Goal: Task Accomplishment & Management: Manage account settings

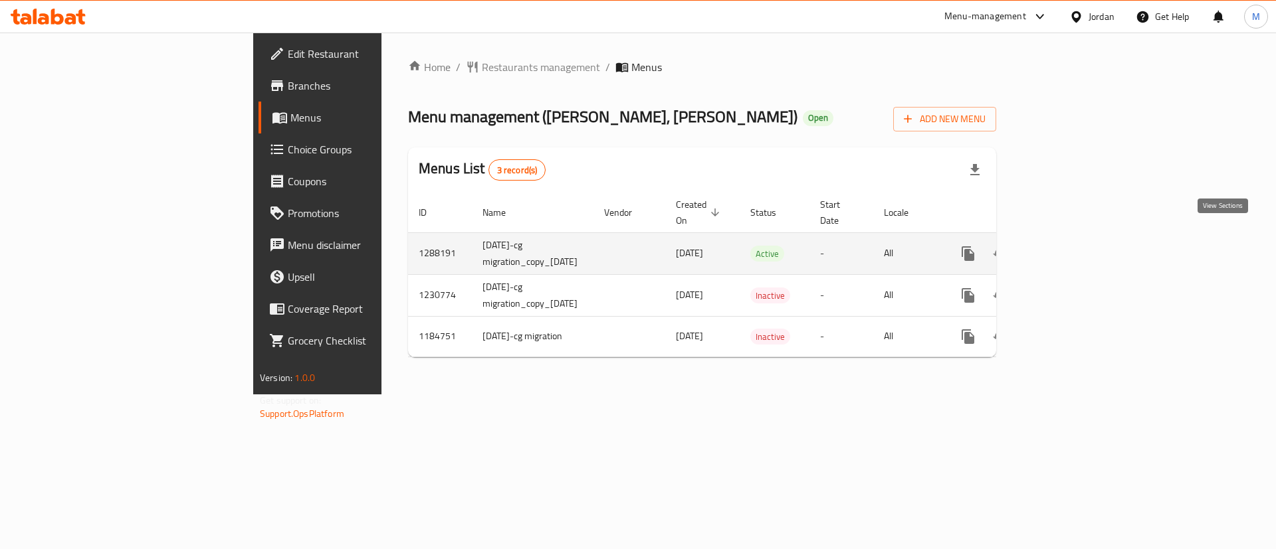
click at [1072, 246] on icon "enhanced table" at bounding box center [1064, 254] width 16 height 16
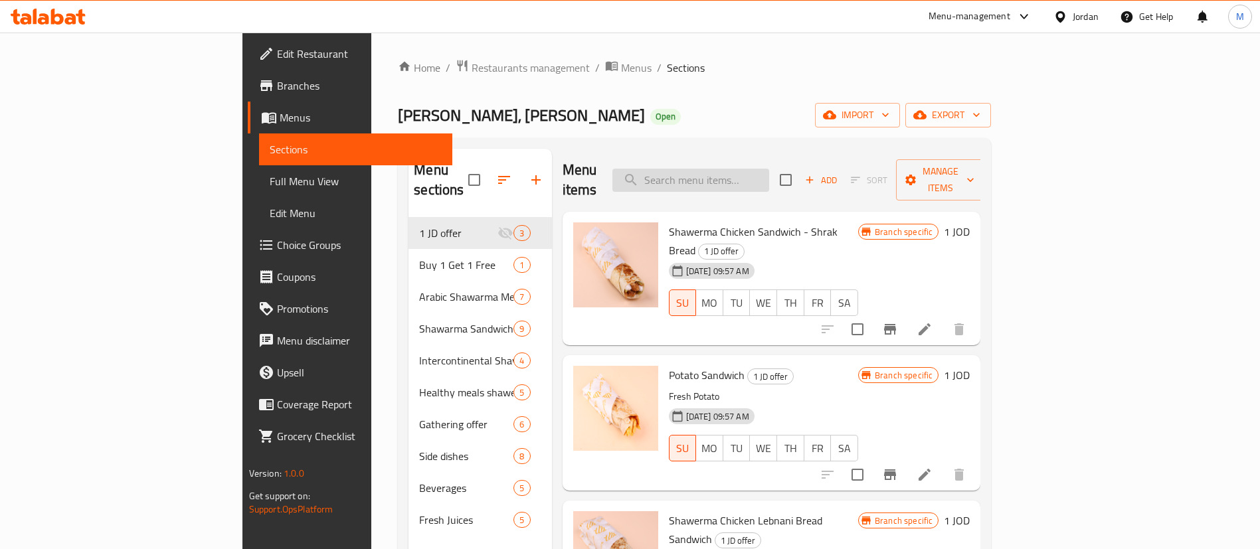
click at [769, 169] on input "search" at bounding box center [691, 180] width 157 height 23
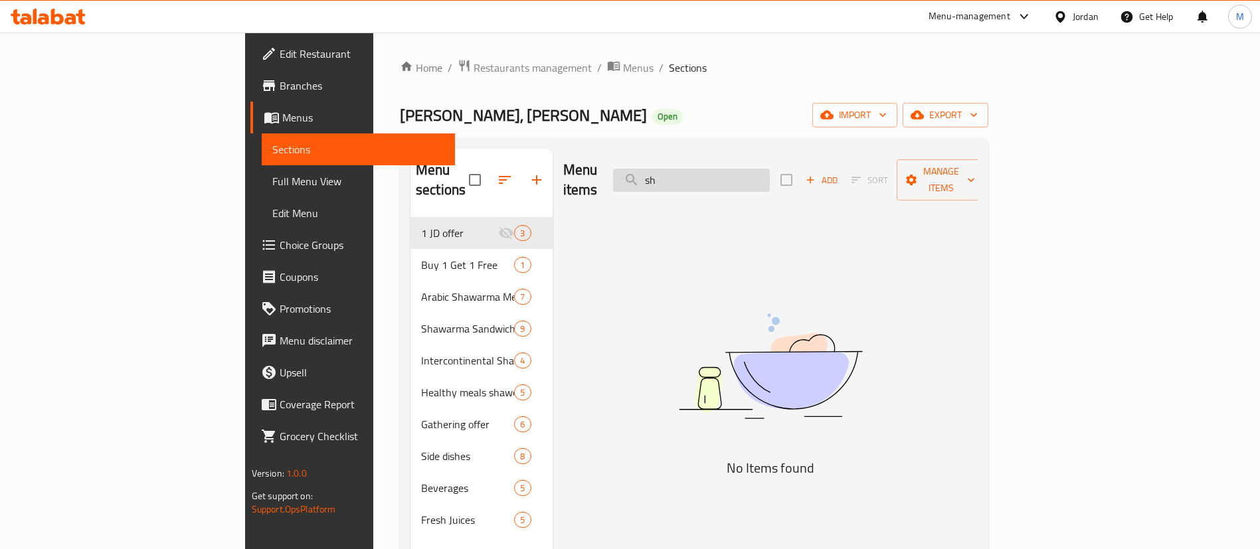
type input "s"
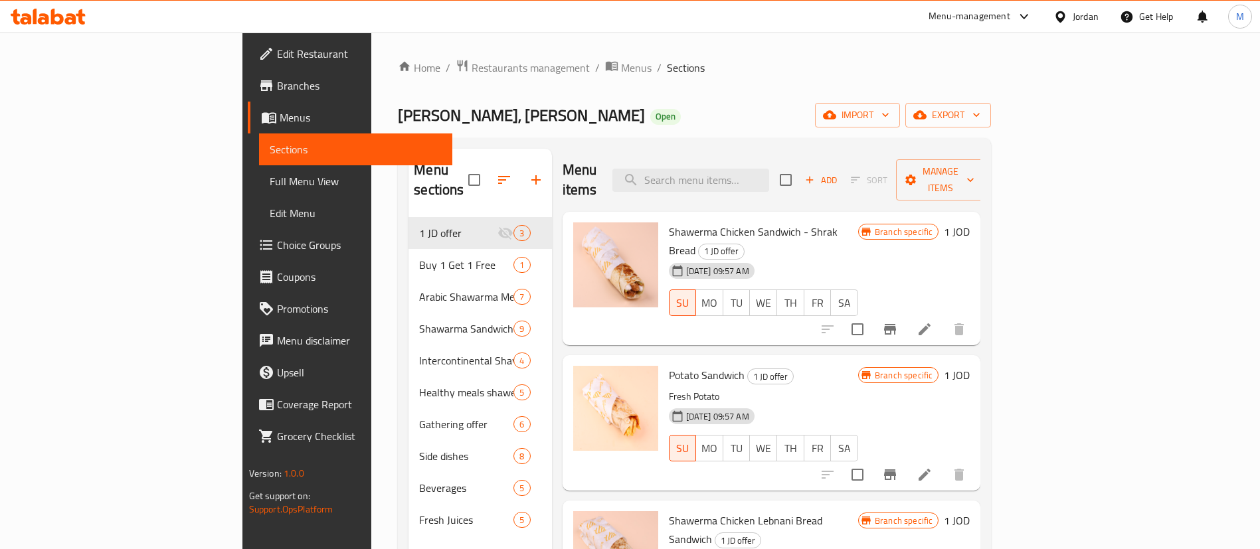
type input "o"
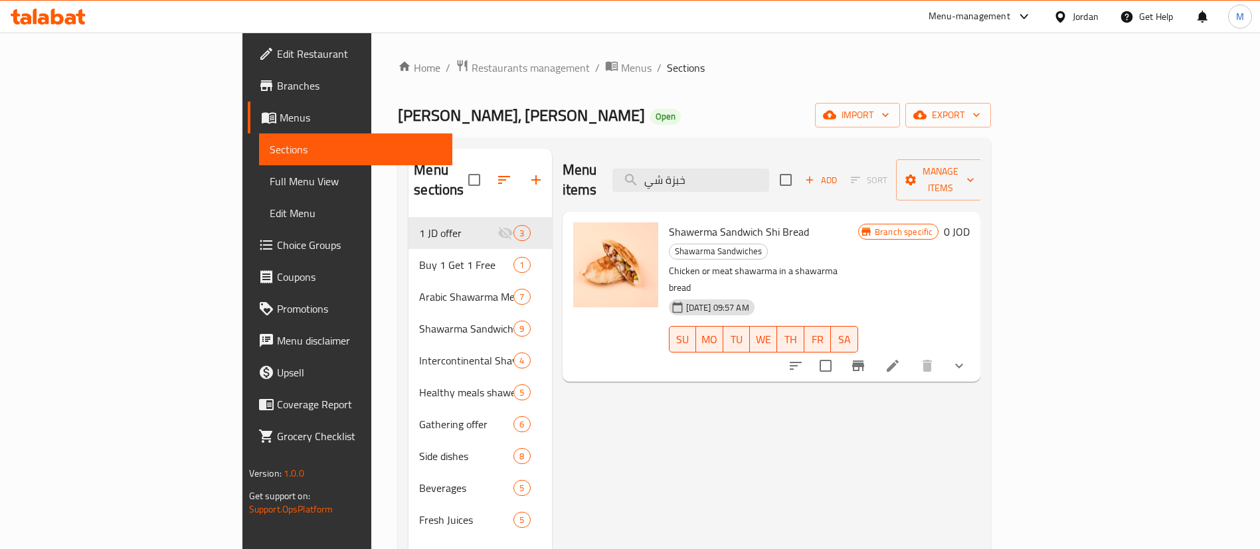
type input "خبزة شي"
click at [864, 361] on icon "Branch-specific-item" at bounding box center [858, 366] width 12 height 11
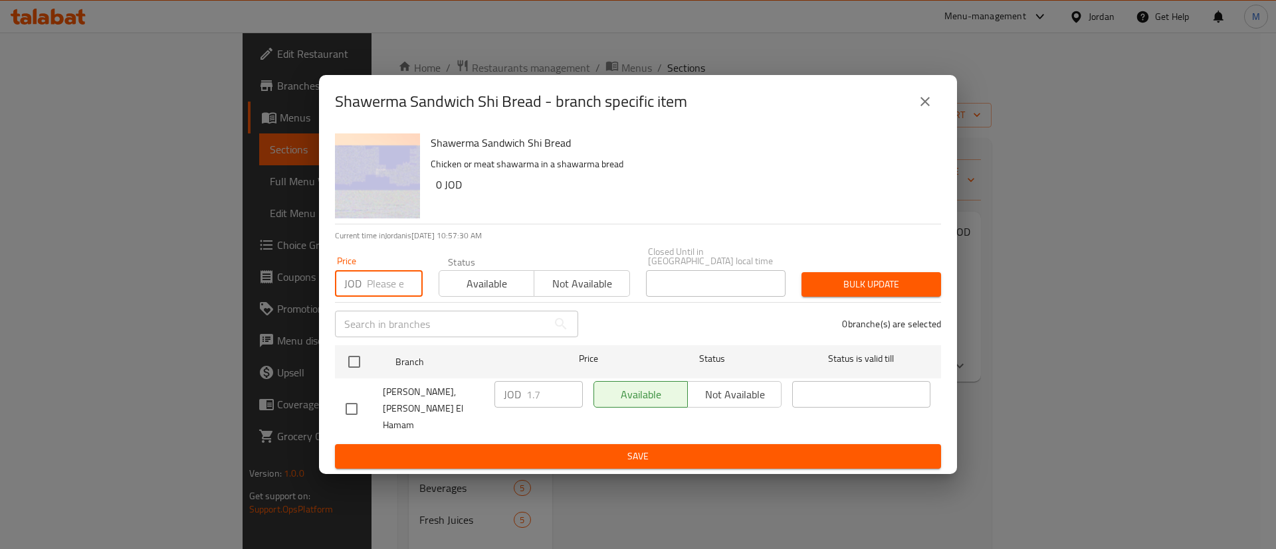
click at [376, 291] on input "number" at bounding box center [395, 283] width 56 height 27
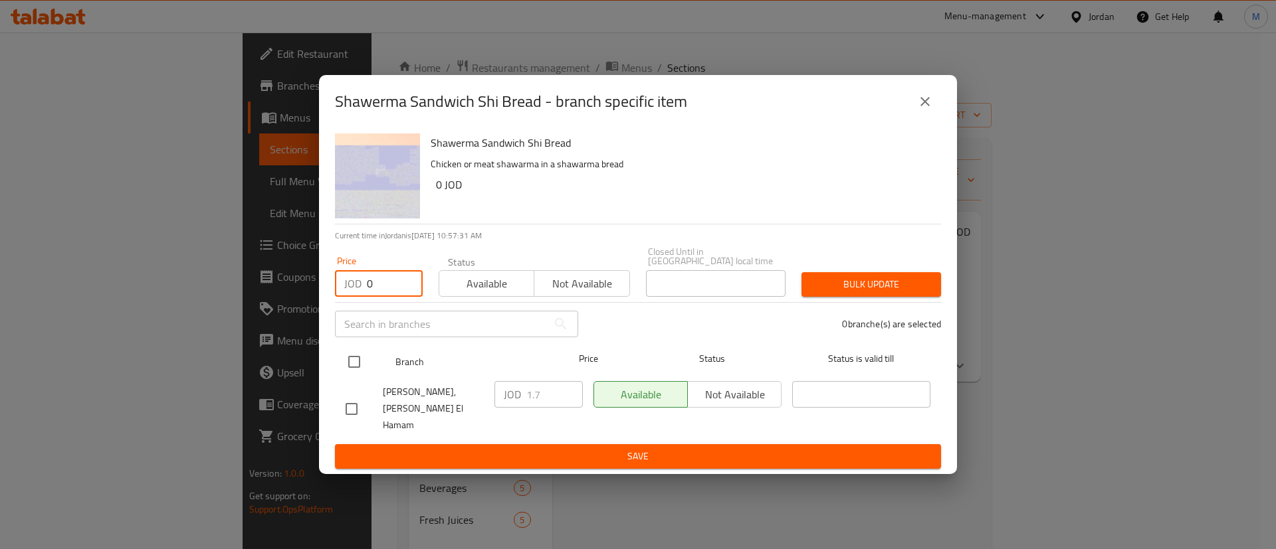
type input "0"
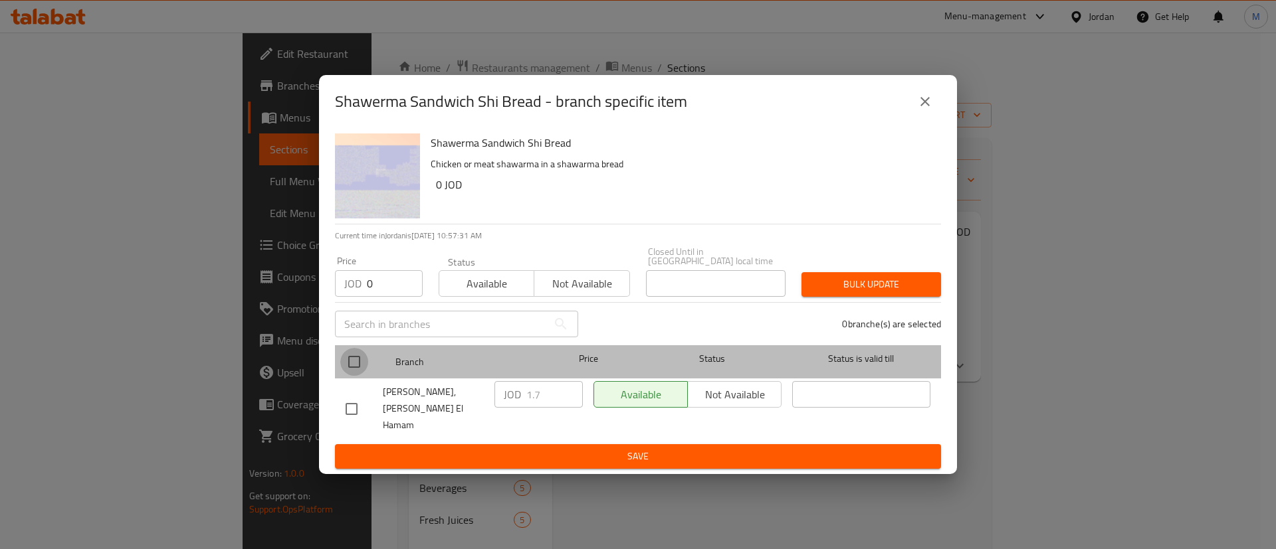
click at [353, 361] on input "checkbox" at bounding box center [354, 362] width 28 height 28
checkbox input "true"
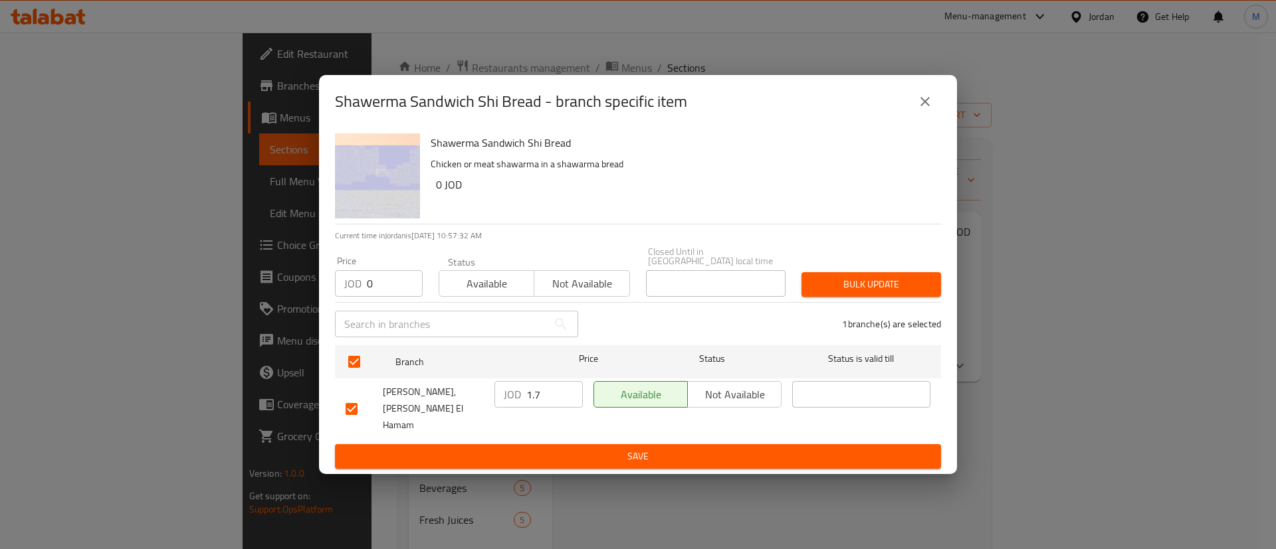
click at [859, 288] on span "Bulk update" at bounding box center [871, 284] width 118 height 17
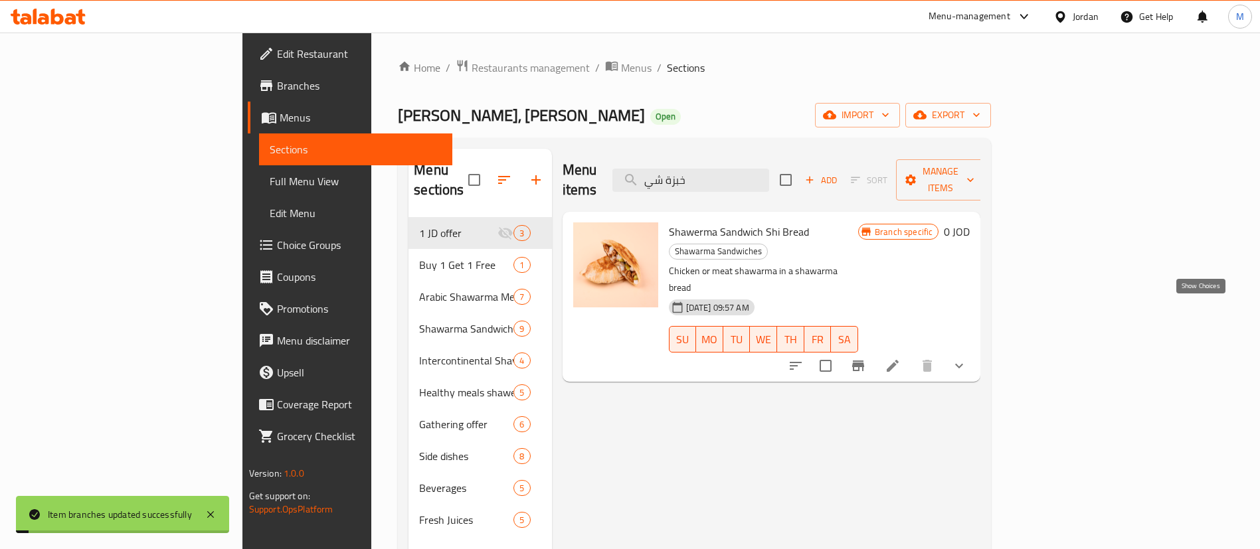
click at [967, 358] on icon "show more" at bounding box center [959, 366] width 16 height 16
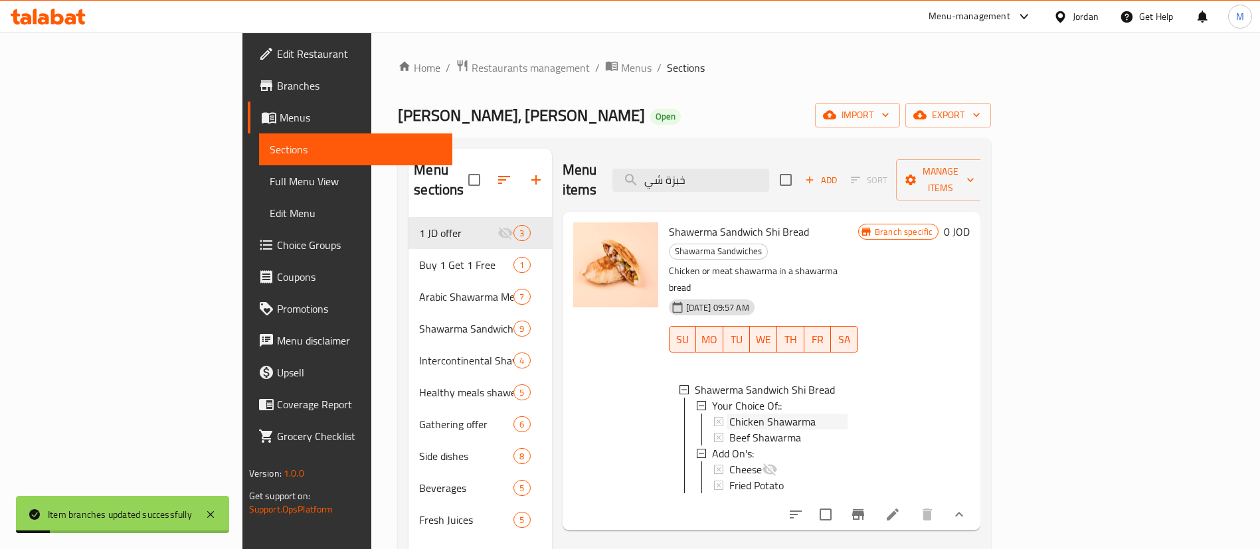
click at [757, 414] on div "Chicken Shawarma" at bounding box center [788, 422] width 119 height 16
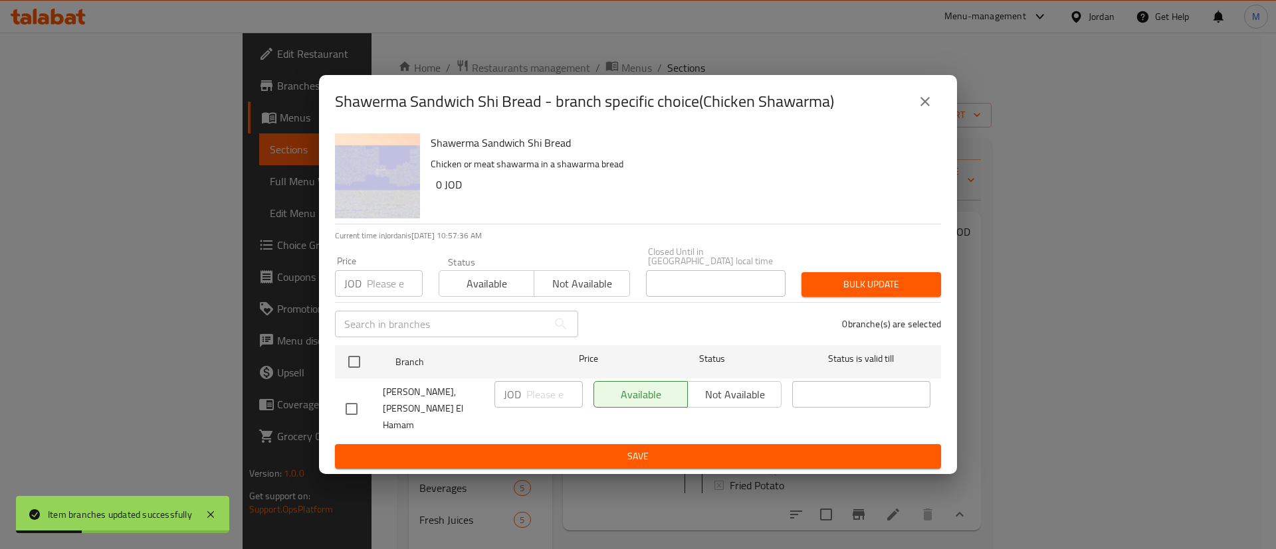
click at [927, 110] on icon "close" at bounding box center [925, 102] width 16 height 16
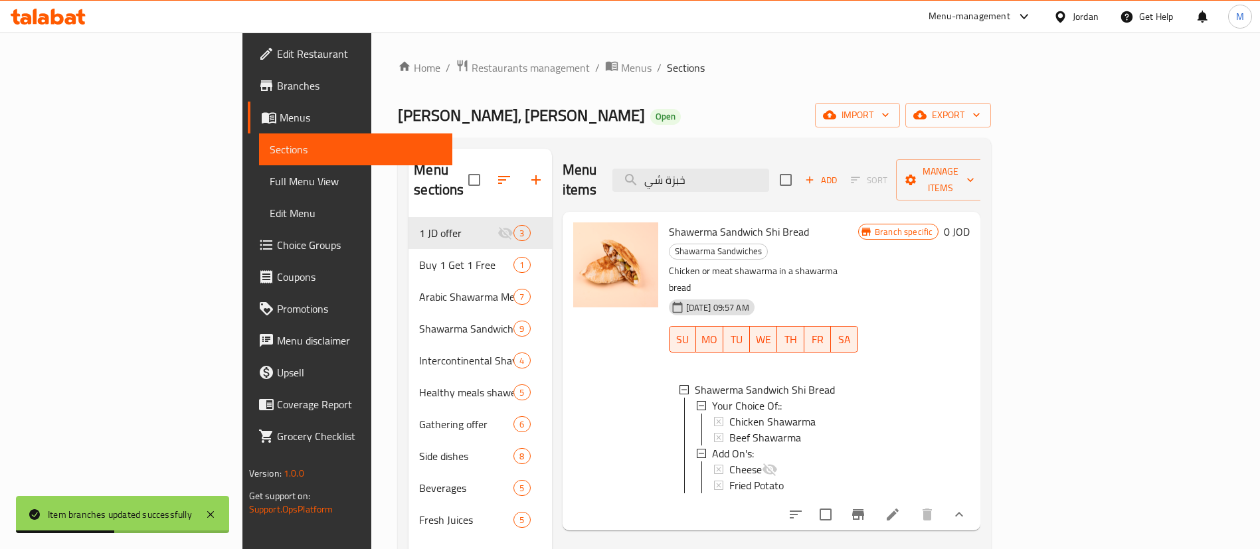
click at [901, 507] on icon at bounding box center [893, 515] width 16 height 16
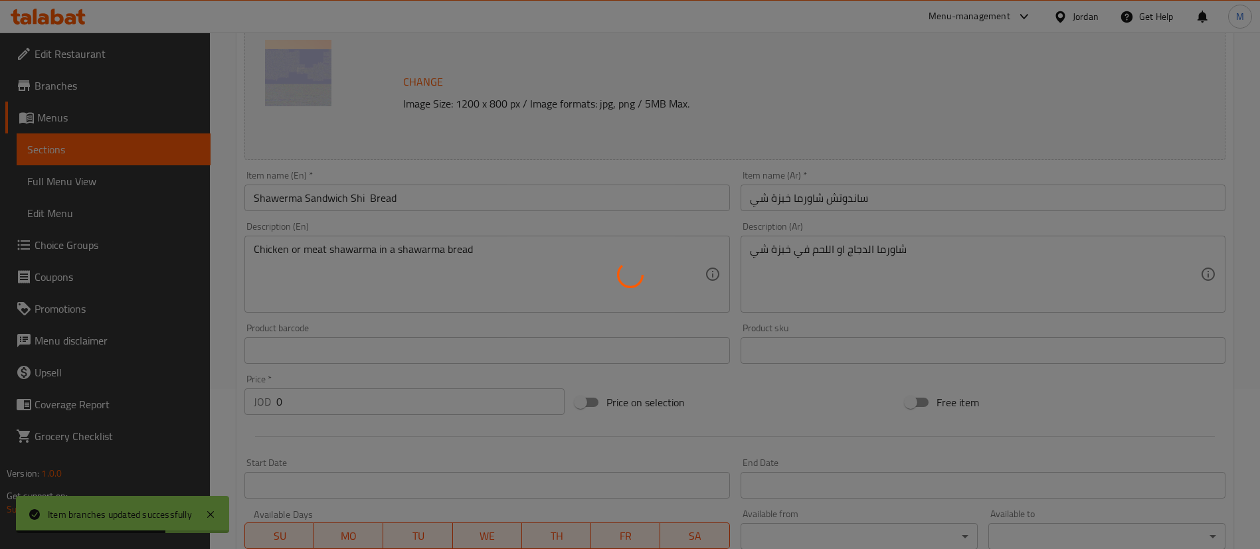
type input "اختيارك من"
type input "1"
type input "الإضافات:"
type input "0"
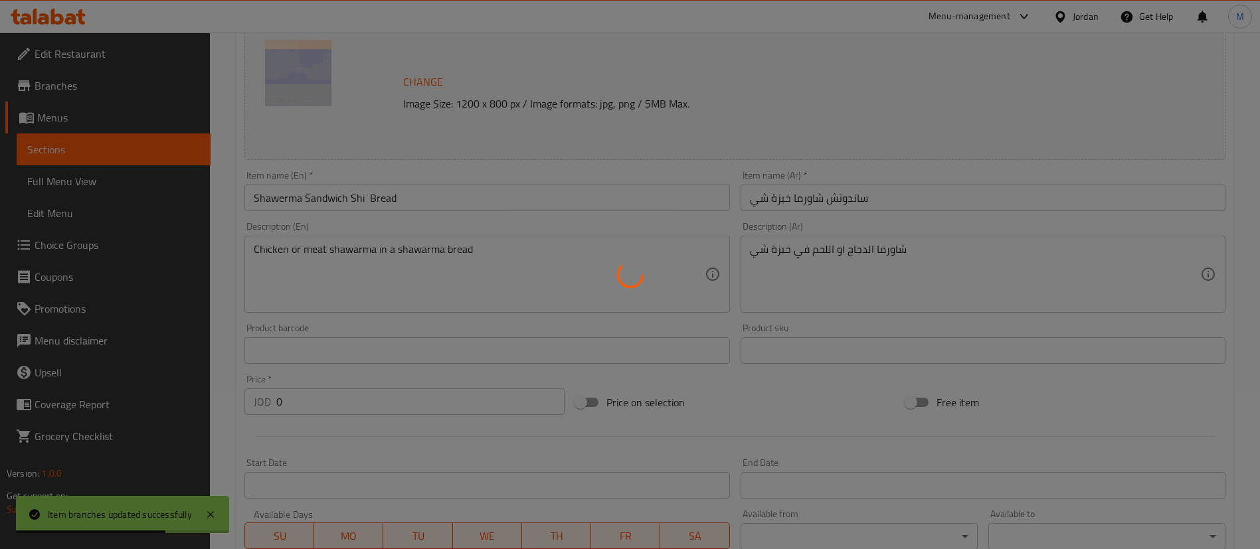
type input "2"
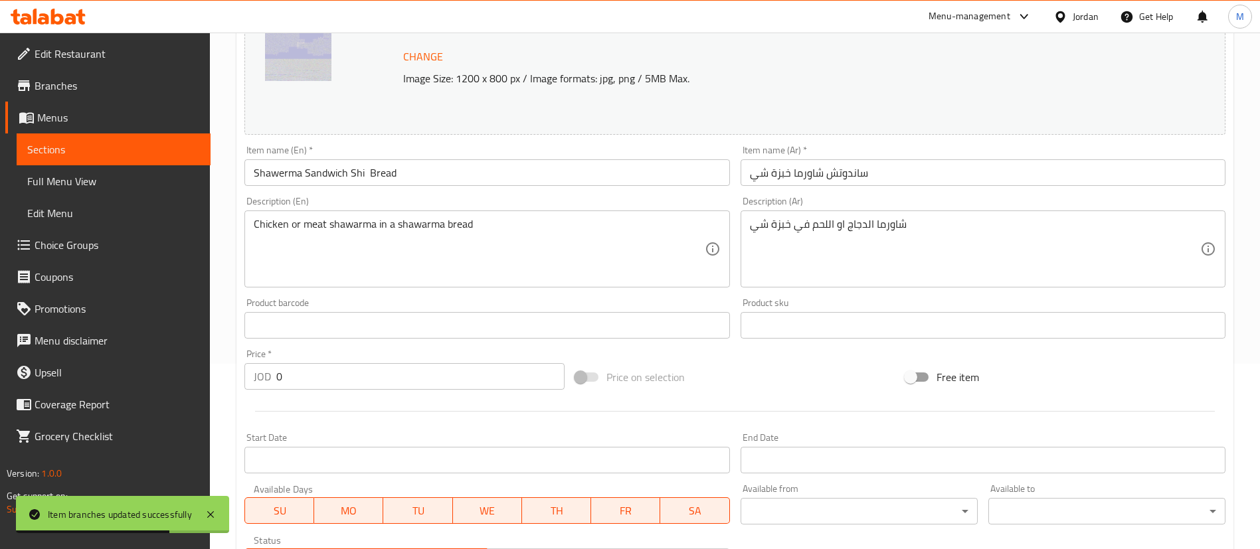
scroll to position [485, 0]
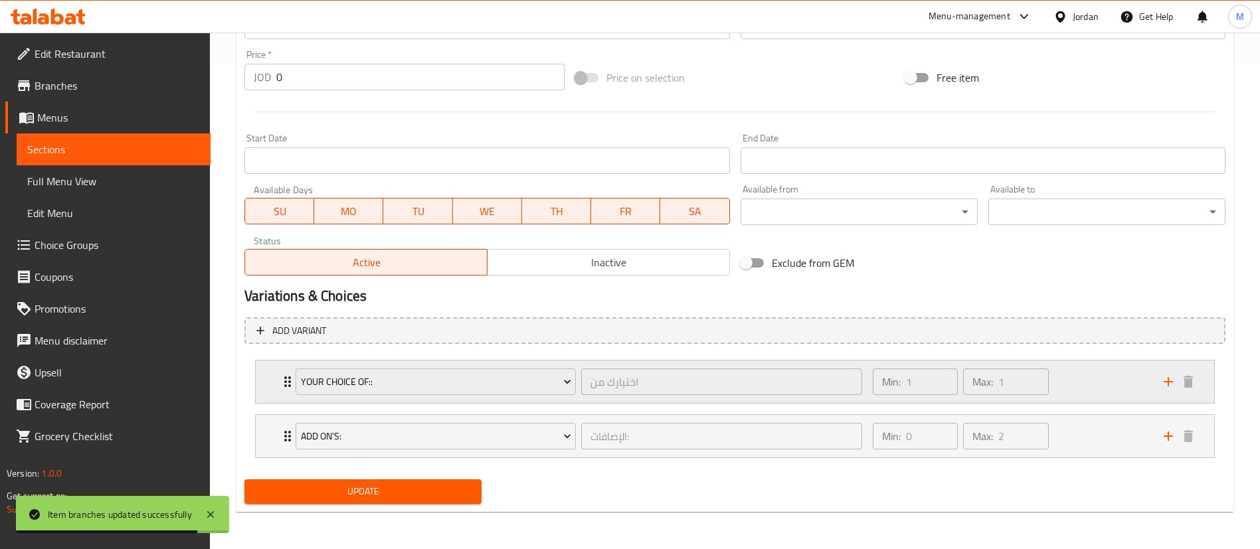
click at [1076, 383] on div "Min: 1 ​ Max: 1 ​" at bounding box center [1010, 382] width 291 height 43
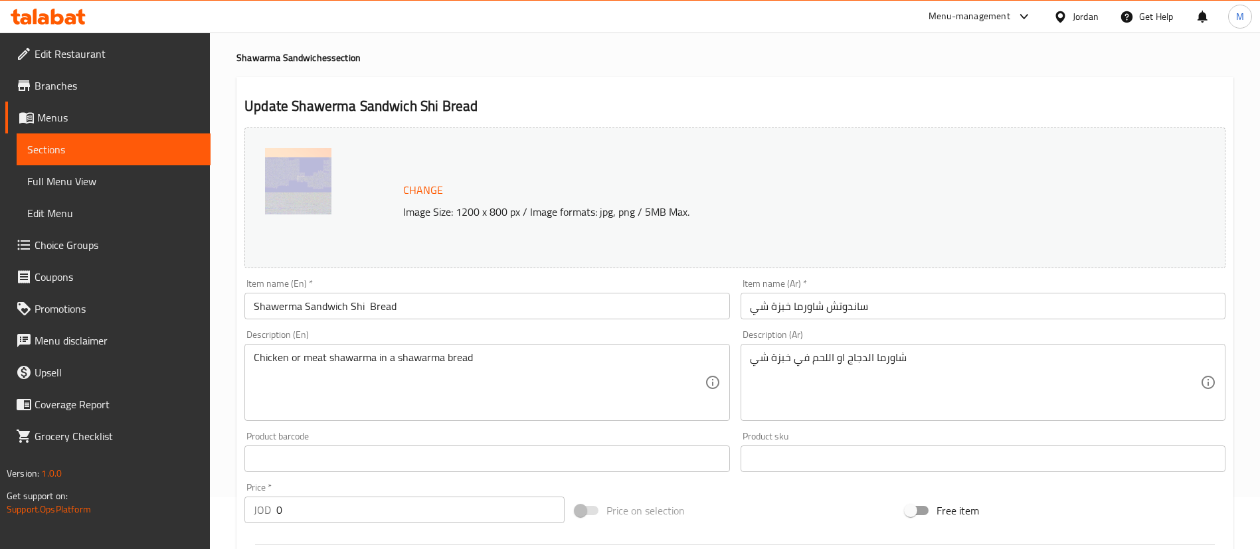
scroll to position [0, 0]
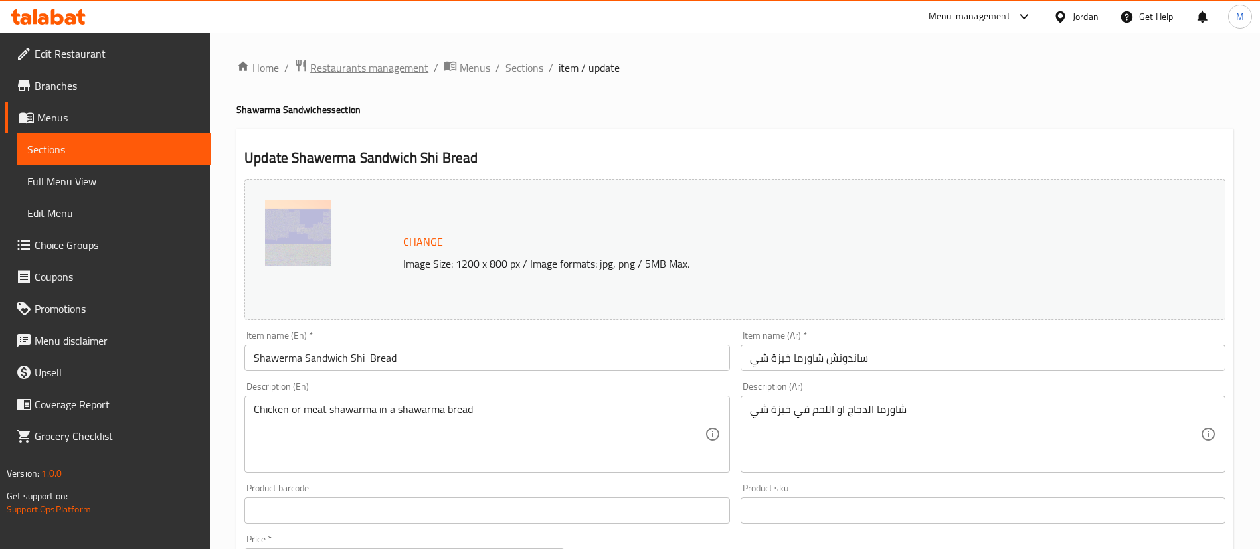
click at [398, 60] on span "Restaurants management" at bounding box center [369, 68] width 118 height 16
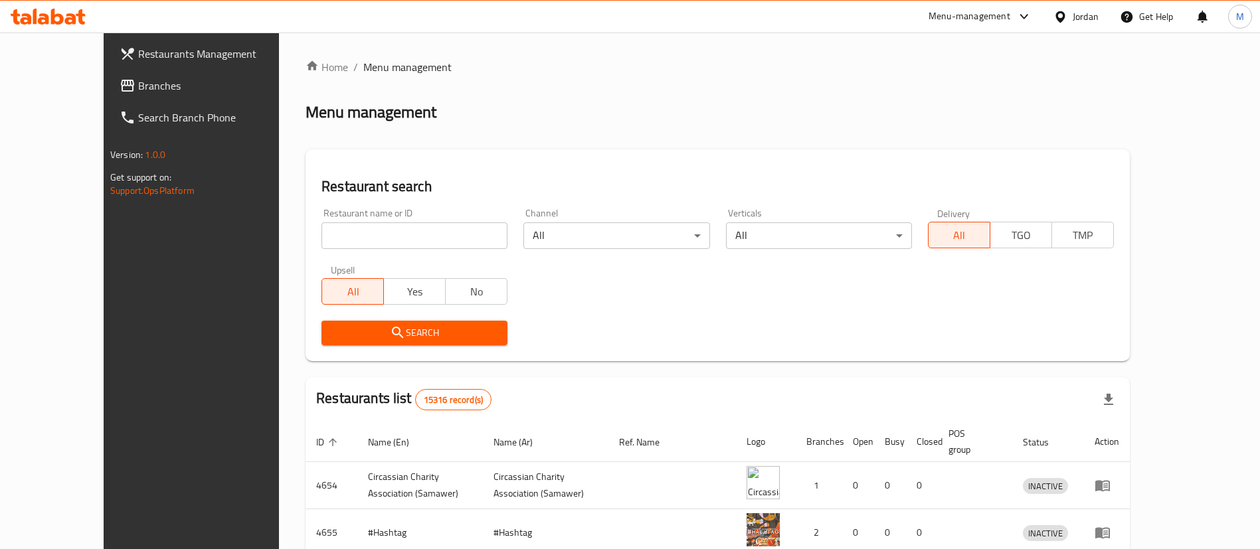
click at [139, 47] on div "Restaurants Management Branches Search Branch Phone Version: 1.0.0 Get support …" at bounding box center [630, 476] width 1053 height 887
click at [140, 52] on span "Restaurants Management" at bounding box center [220, 54] width 165 height 16
